Goal: Task Accomplishment & Management: Manage account settings

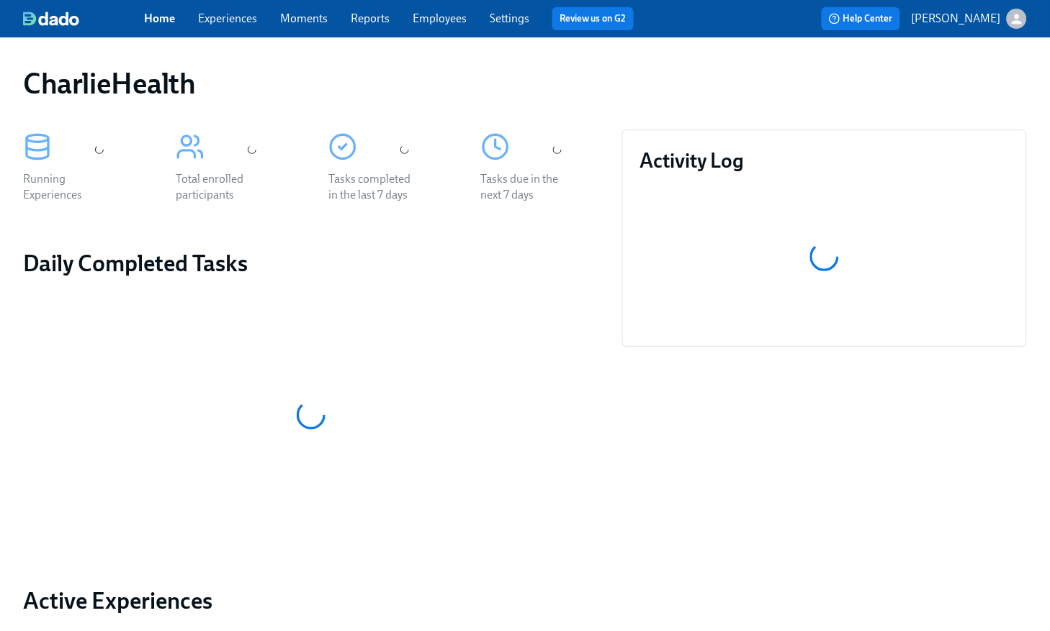
click at [236, 21] on link "Experiences" at bounding box center [227, 19] width 59 height 14
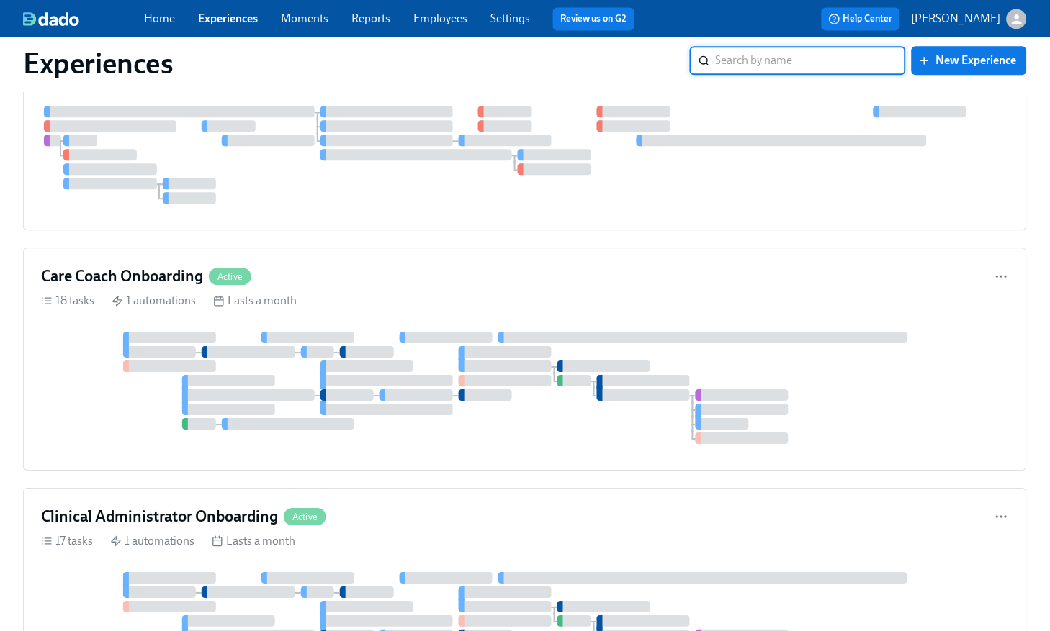
scroll to position [3557, 0]
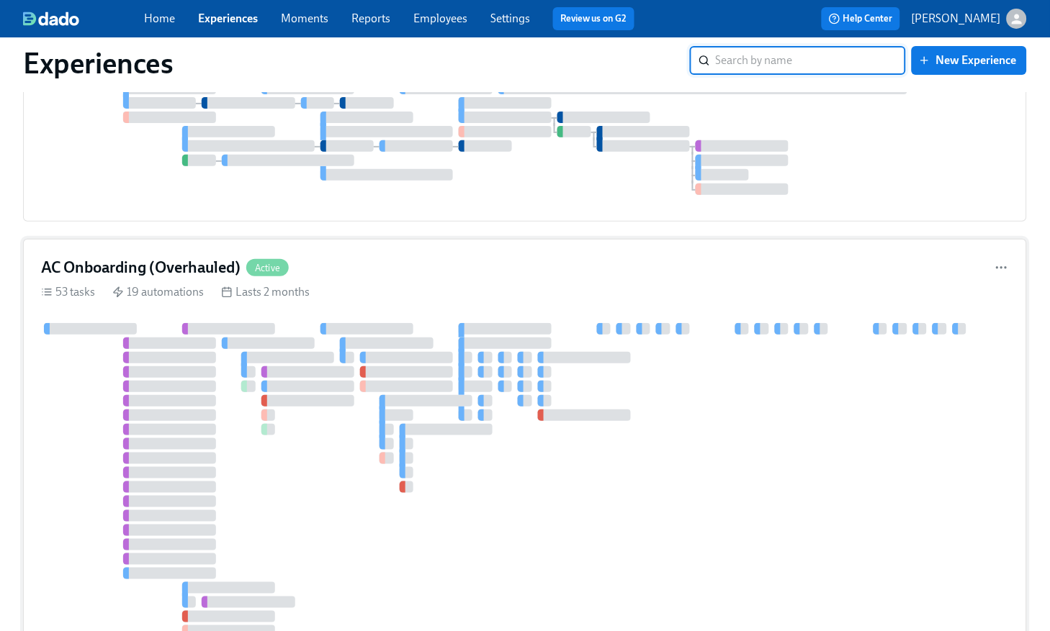
click at [310, 323] on div at bounding box center [524, 508] width 967 height 371
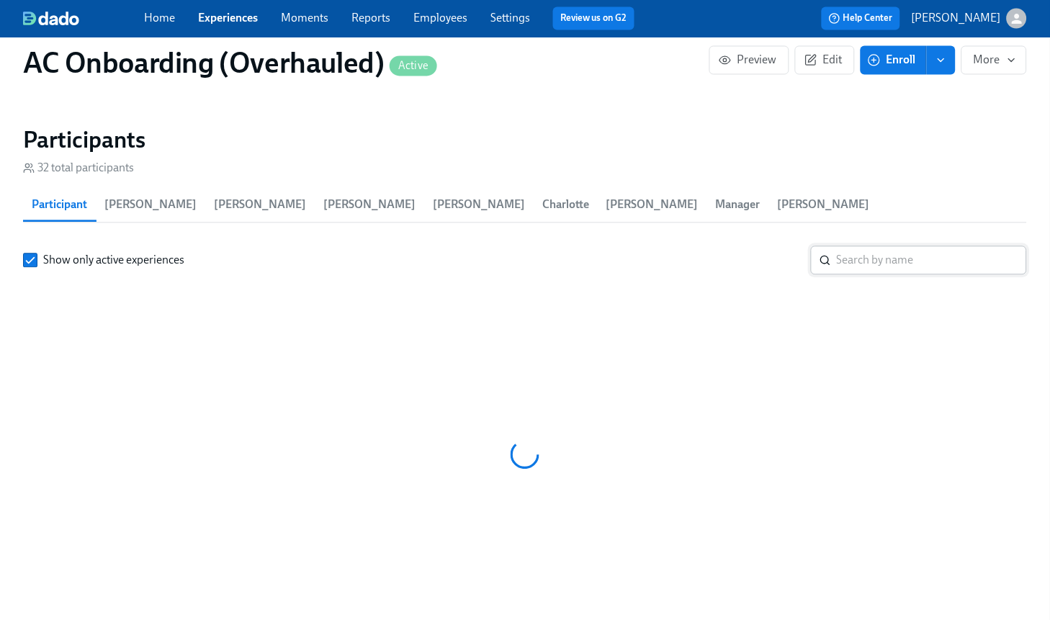
scroll to position [0, 10413]
click at [863, 246] on input "search" at bounding box center [931, 260] width 190 height 29
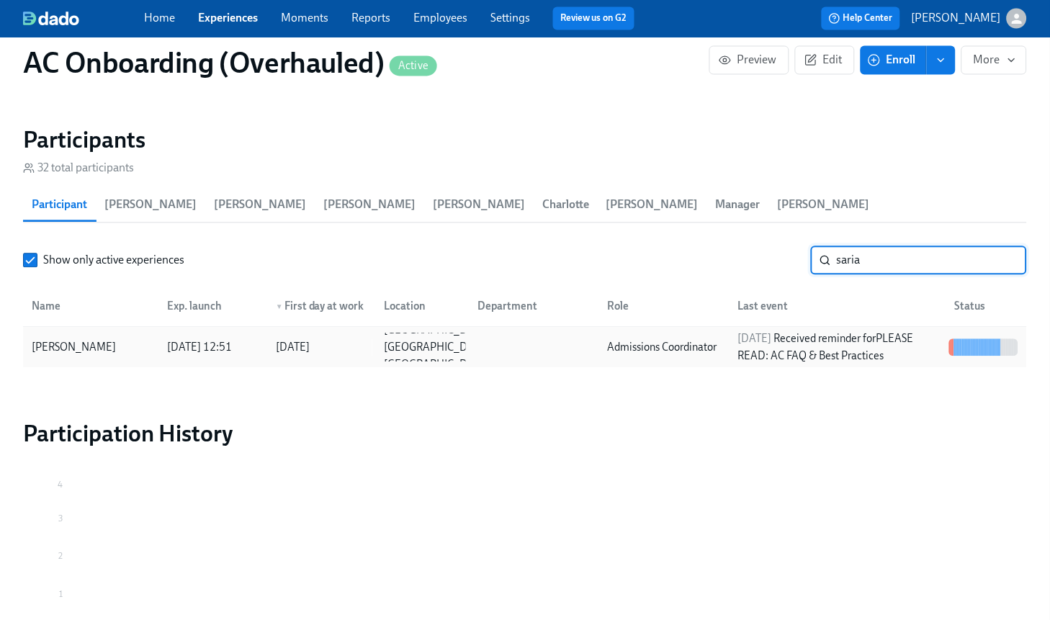
type input "saria"
click at [602, 339] on div "Admissions Coordinator" at bounding box center [662, 347] width 121 height 17
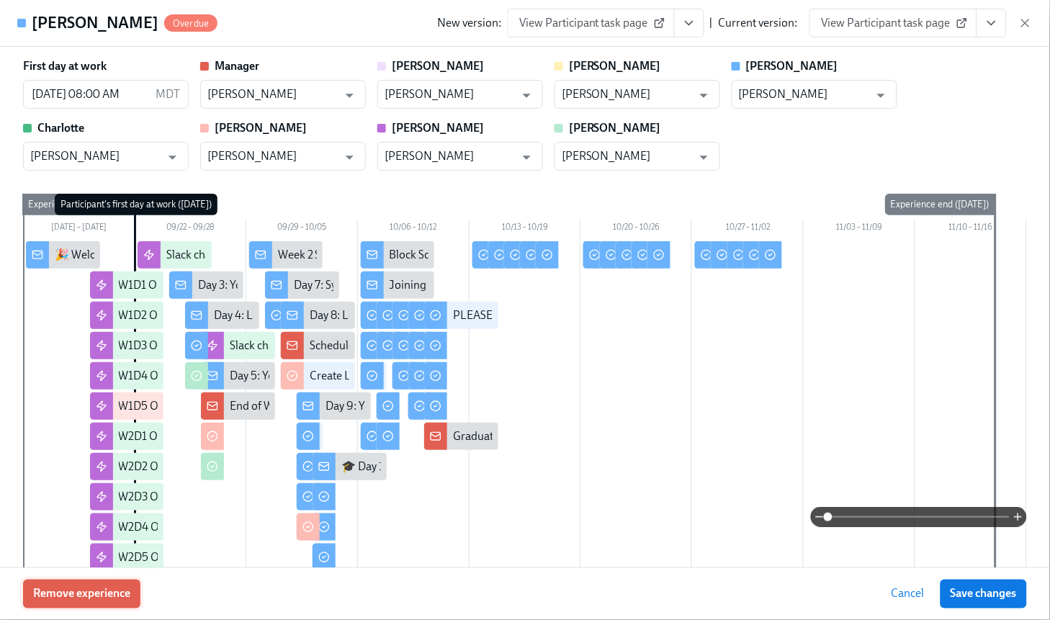
click at [76, 601] on span "Remove experience" at bounding box center [81, 594] width 97 height 14
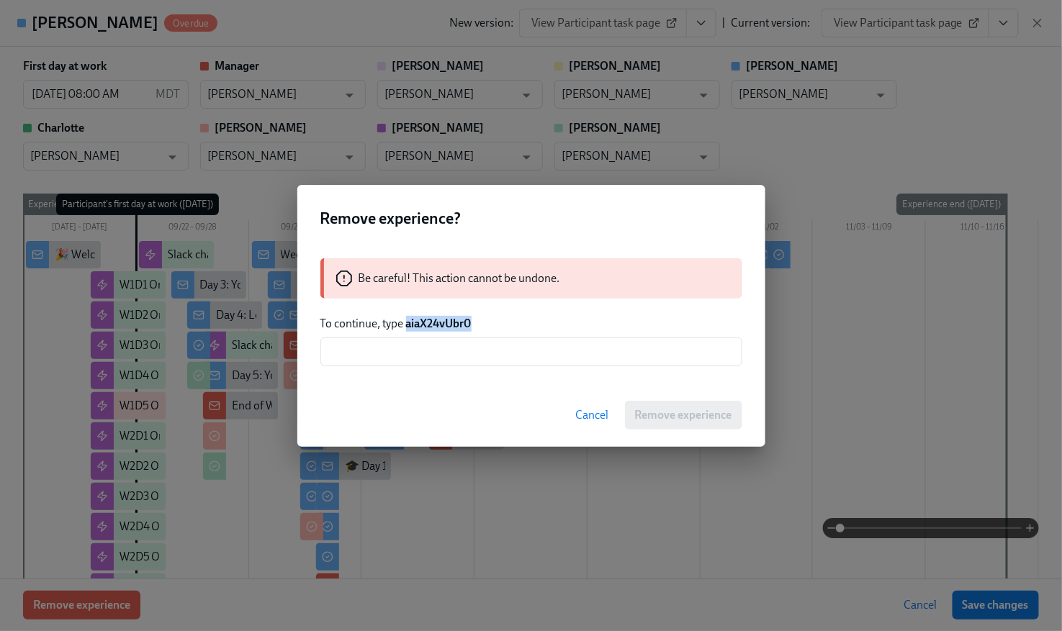
drag, startPoint x: 407, startPoint y: 322, endPoint x: 496, endPoint y: 318, distance: 89.3
click at [496, 318] on p "To continue, type aiaX24vUbr0" at bounding box center [531, 324] width 422 height 16
copy strong "aiaX24vUbr0"
click at [430, 351] on input "text" at bounding box center [531, 352] width 422 height 29
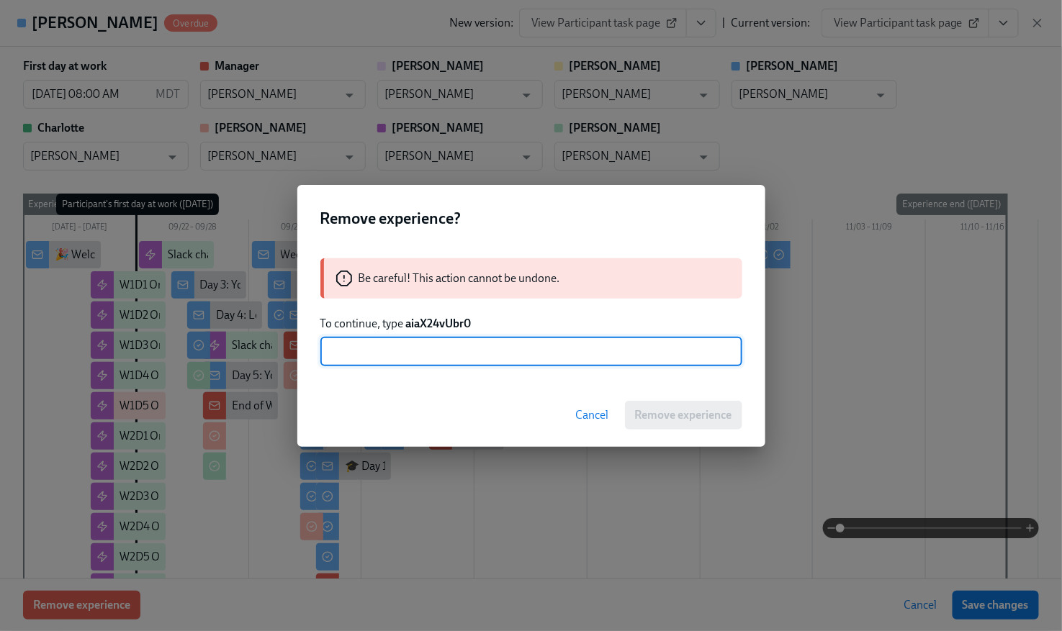
paste input "aiaX24vUbr0"
type input "aiaX24vUbr0"
click at [678, 409] on span "Remove experience" at bounding box center [683, 415] width 97 height 14
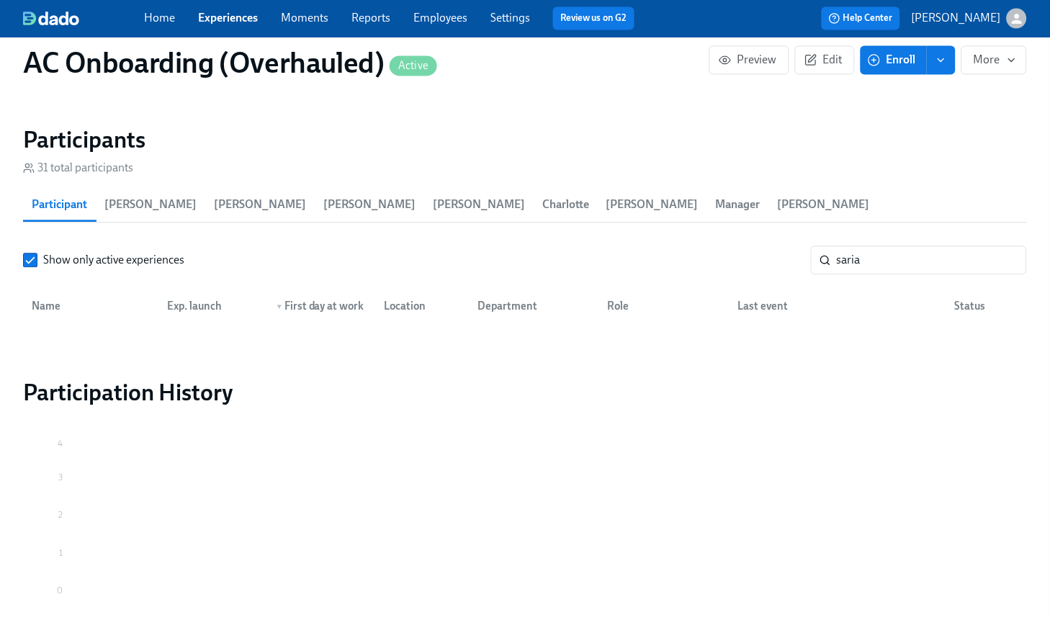
scroll to position [0, 16044]
